Goal: Information Seeking & Learning: Check status

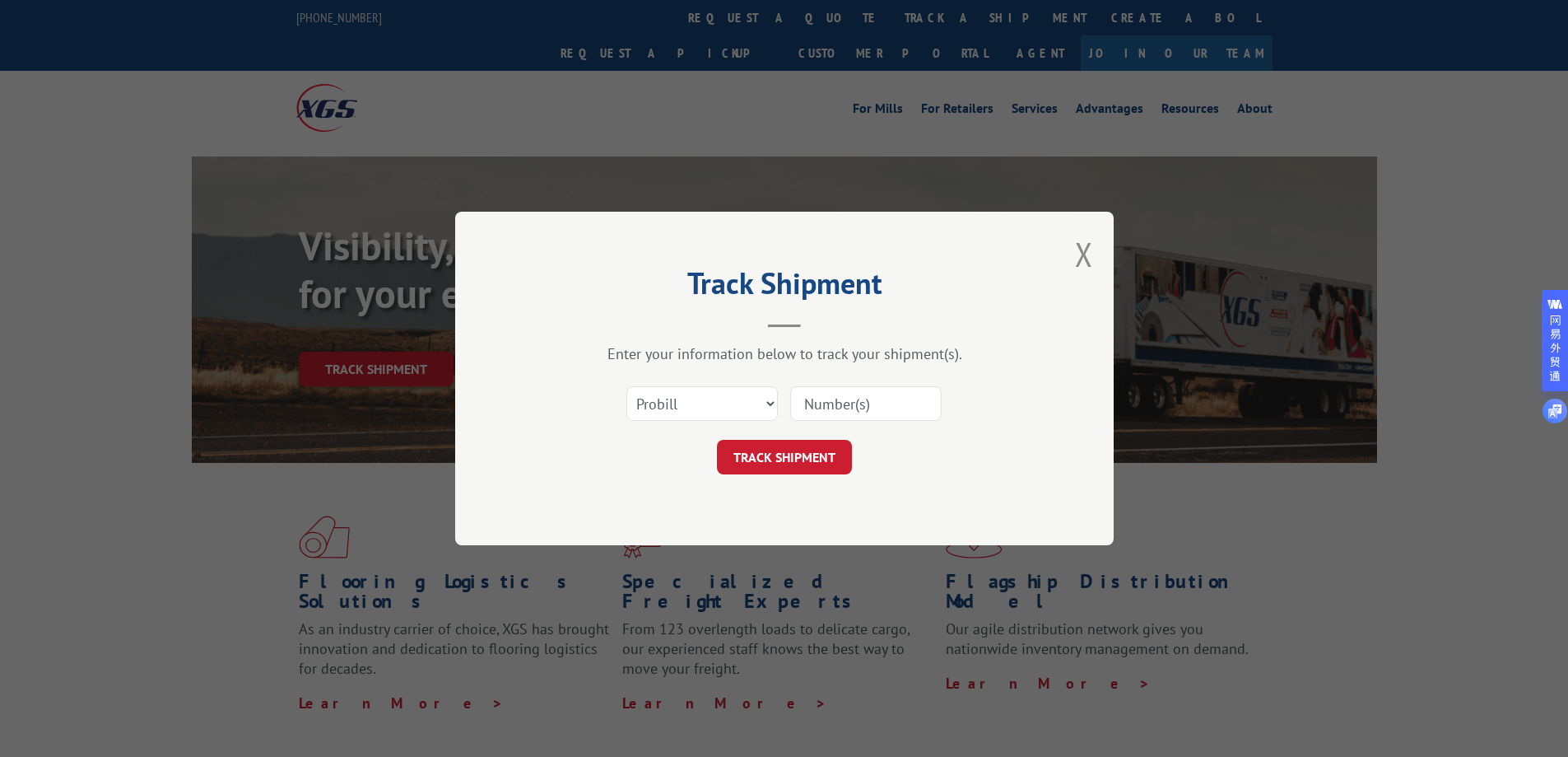
click at [883, 410] on input at bounding box center [866, 403] width 152 height 35
paste input "17501766"
type input "17501766"
click at [806, 450] on button "TRACK SHIPMENT" at bounding box center [784, 457] width 135 height 35
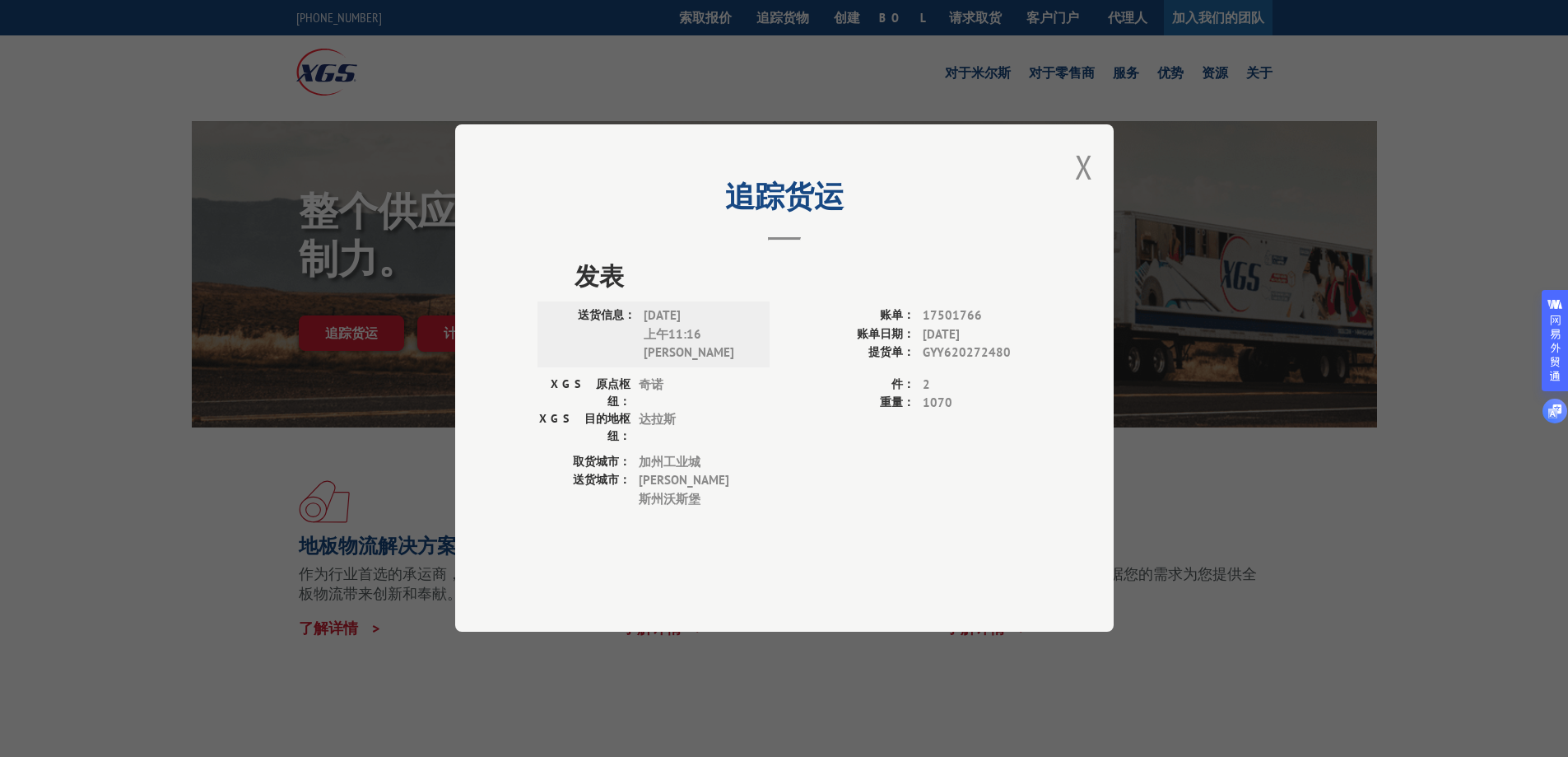
click at [651, 454] on font "加州" at bounding box center [650, 461] width 24 height 16
click at [606, 454] on font "取货城市：" at bounding box center [602, 461] width 57 height 15
click at [590, 456] on font "取货城市：" at bounding box center [602, 461] width 57 height 15
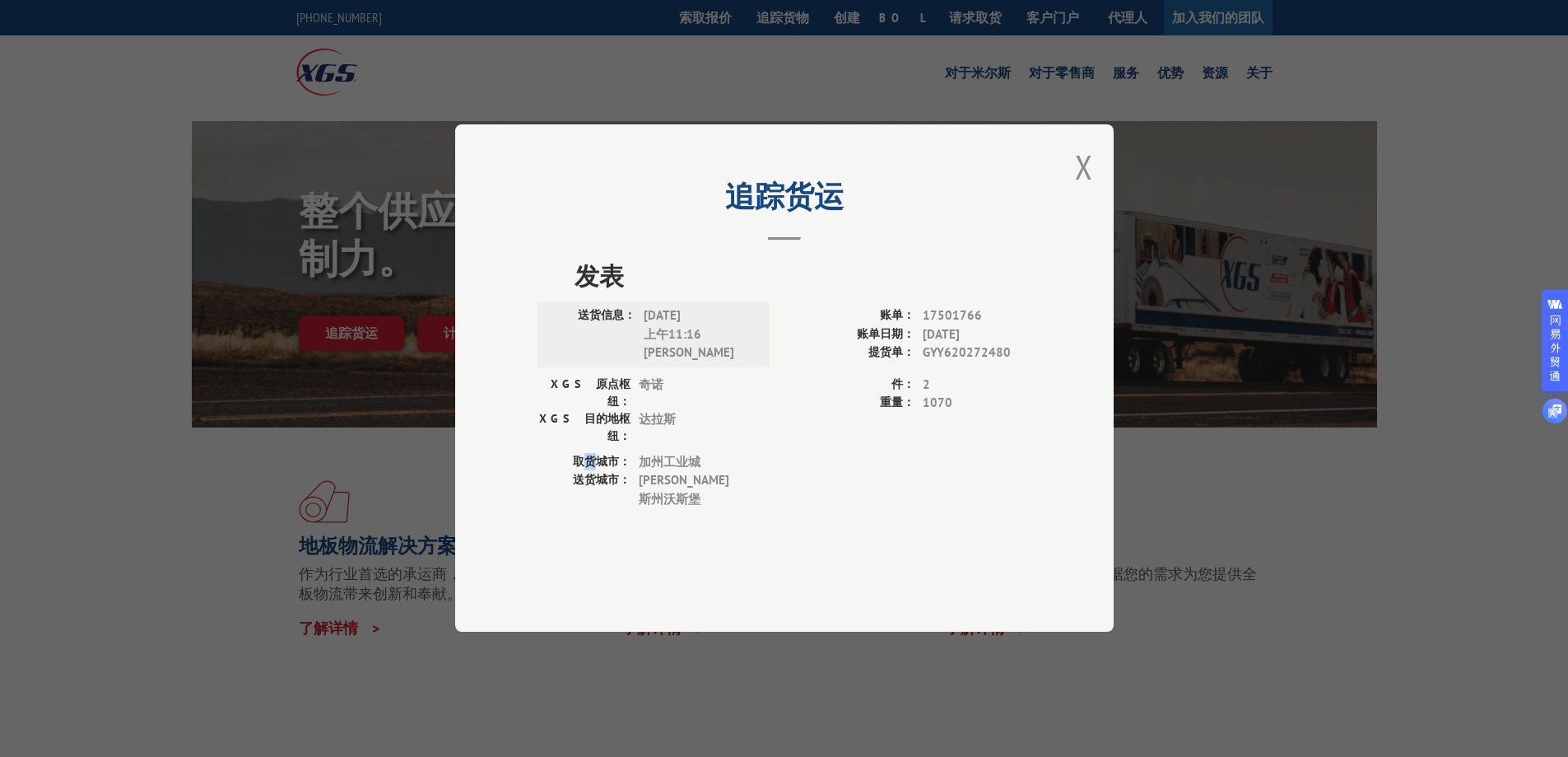
click at [590, 456] on font "取货城市：" at bounding box center [602, 461] width 57 height 15
drag, startPoint x: 805, startPoint y: 320, endPoint x: 712, endPoint y: 452, distance: 161.5
click at [712, 453] on div "取货城市： [GEOGRAPHIC_DATA]" at bounding box center [649, 462] width 222 height 19
copy span "[GEOGRAPHIC_DATA]"
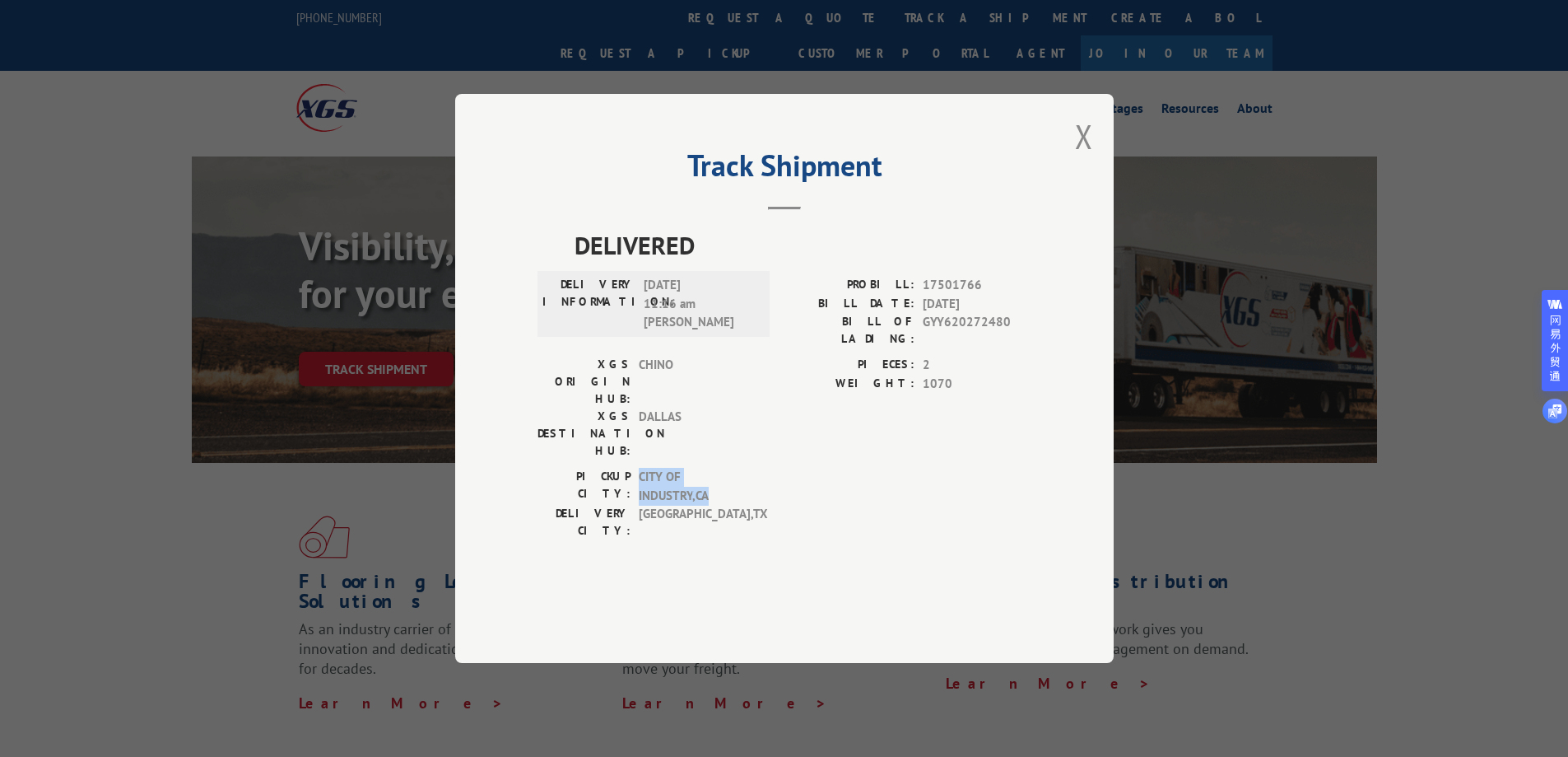
drag, startPoint x: 661, startPoint y: 456, endPoint x: 685, endPoint y: 475, distance: 30.6
click at [685, 475] on span "CITY OF INDUSTRY , [GEOGRAPHIC_DATA]" at bounding box center [694, 486] width 111 height 37
copy span "CITY OF INDUSTRY , [GEOGRAPHIC_DATA]"
click at [774, 73] on div "Track Shipment DELIVERED DELIVERY INFORMATION: [DATE] 11:16 am [PERSON_NAME]: 1…" at bounding box center [784, 378] width 1568 height 757
click at [1079, 158] on button "Close modal" at bounding box center [1084, 137] width 18 height 44
